Goal: Unclear: Browse casually

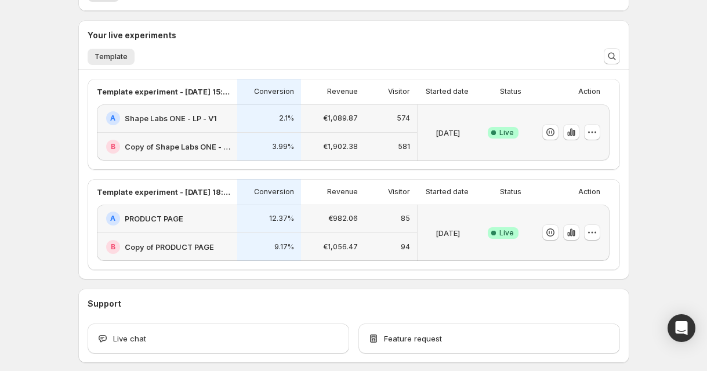
scroll to position [246, 0]
